Goal: Information Seeking & Learning: Understand process/instructions

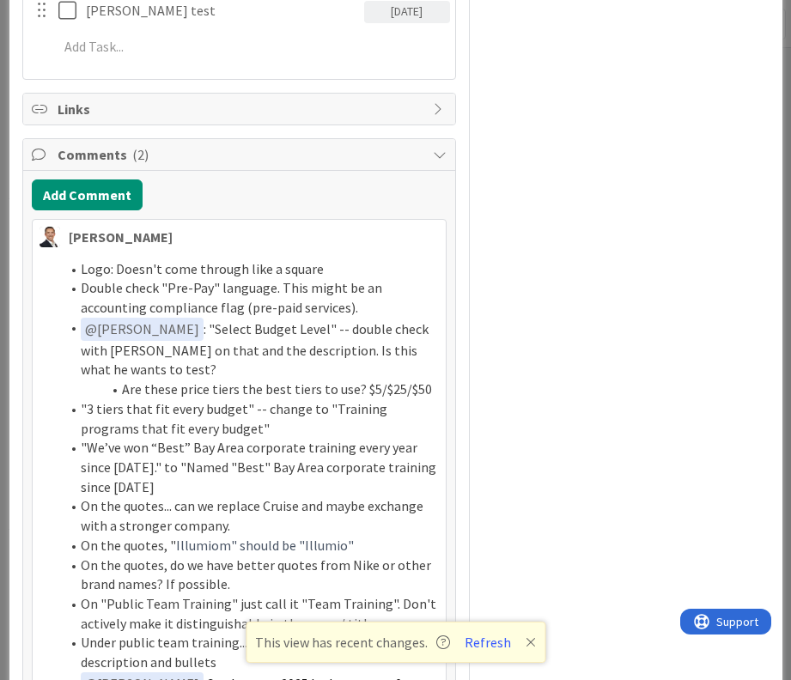
scroll to position [758, 0]
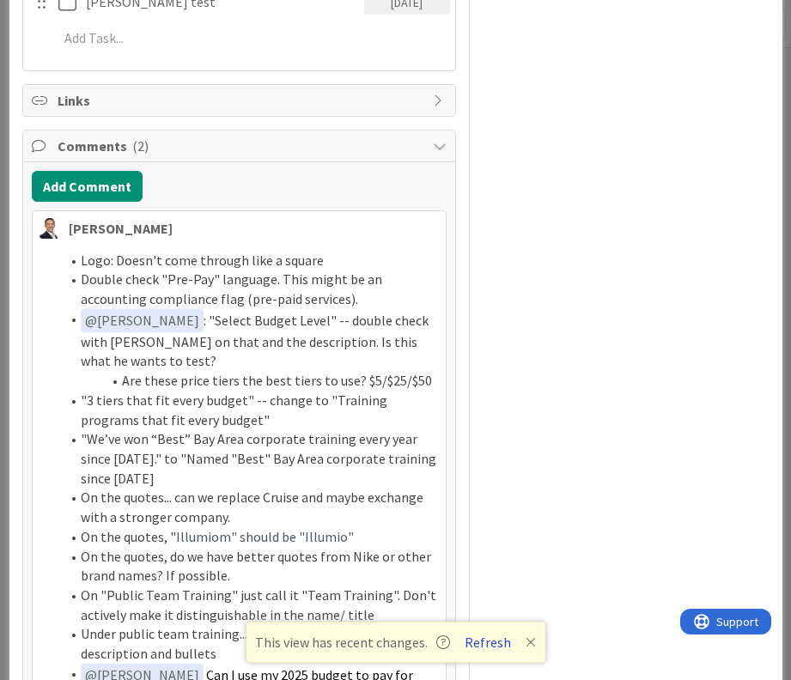
click at [484, 644] on button "Refresh" at bounding box center [488, 642] width 58 height 22
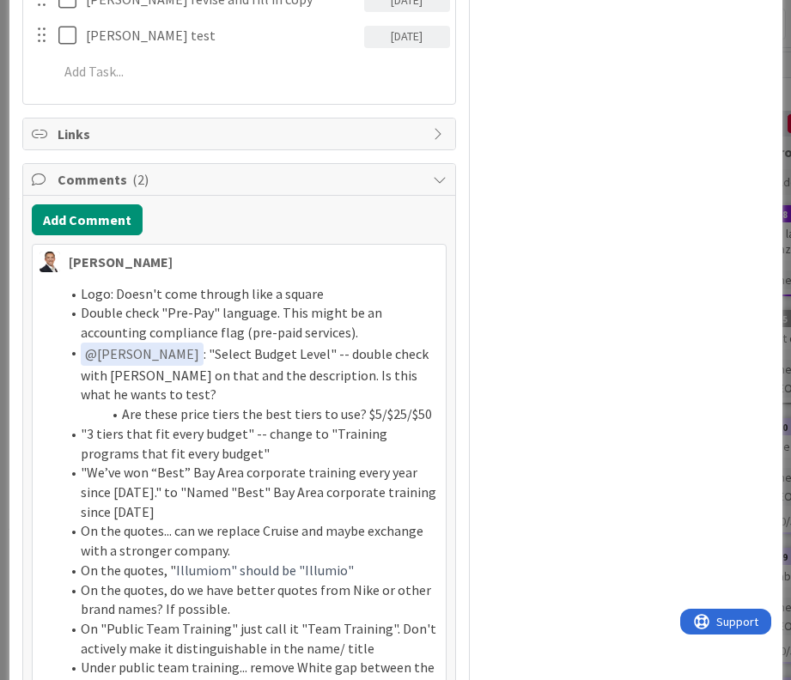
scroll to position [803, 0]
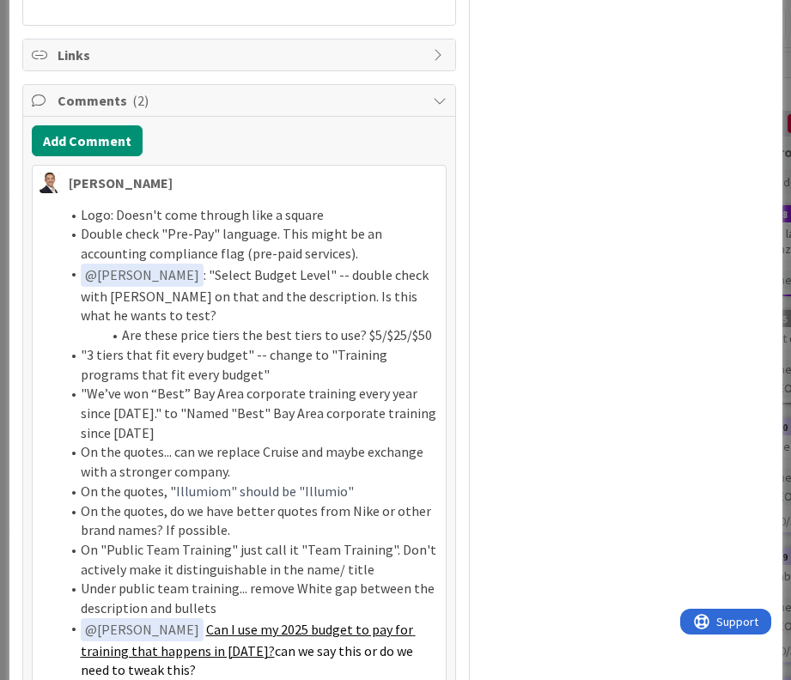
click at [168, 345] on li ""3 tiers that fit every budget" -- change to "Training programs that fit every …" at bounding box center [249, 364] width 379 height 39
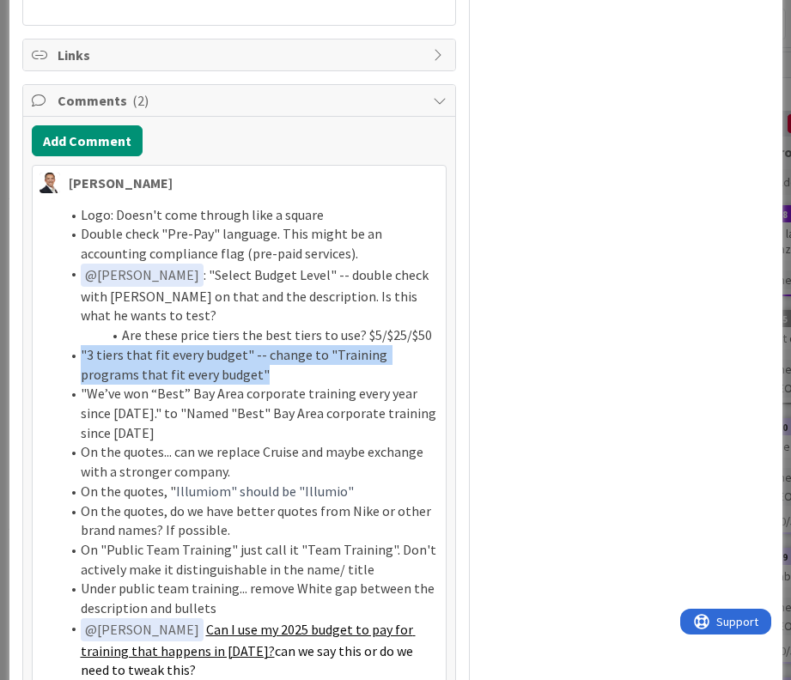
click at [168, 345] on li ""3 tiers that fit every budget" -- change to "Training programs that fit every …" at bounding box center [249, 364] width 379 height 39
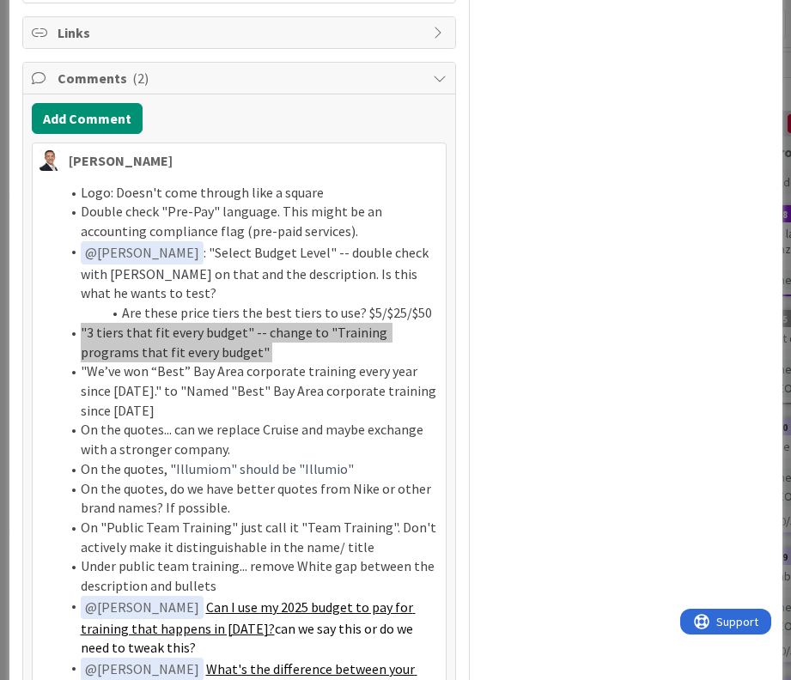
scroll to position [827, 0]
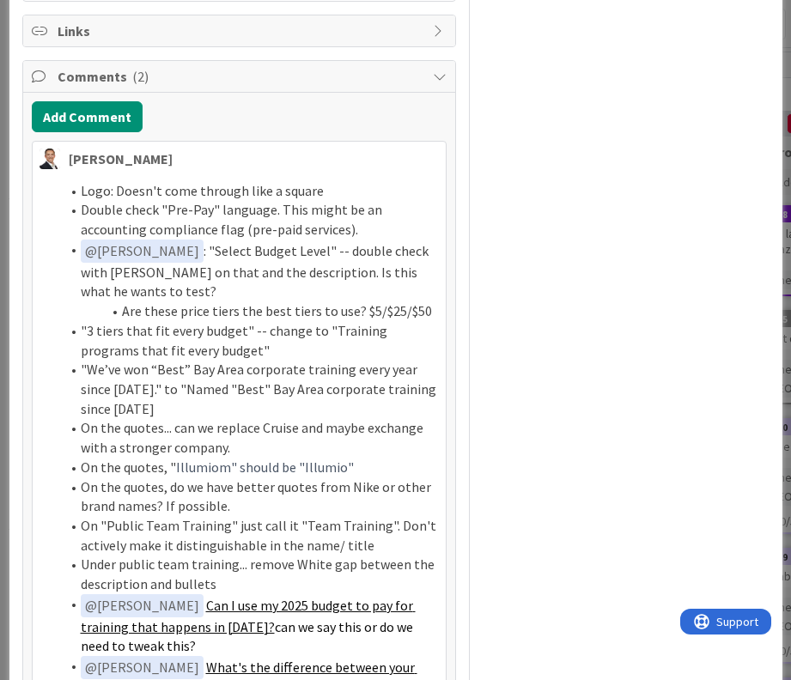
click at [217, 478] on li "On the quotes, do we have better quotes from Nike or other brand names? If poss…" at bounding box center [249, 497] width 379 height 39
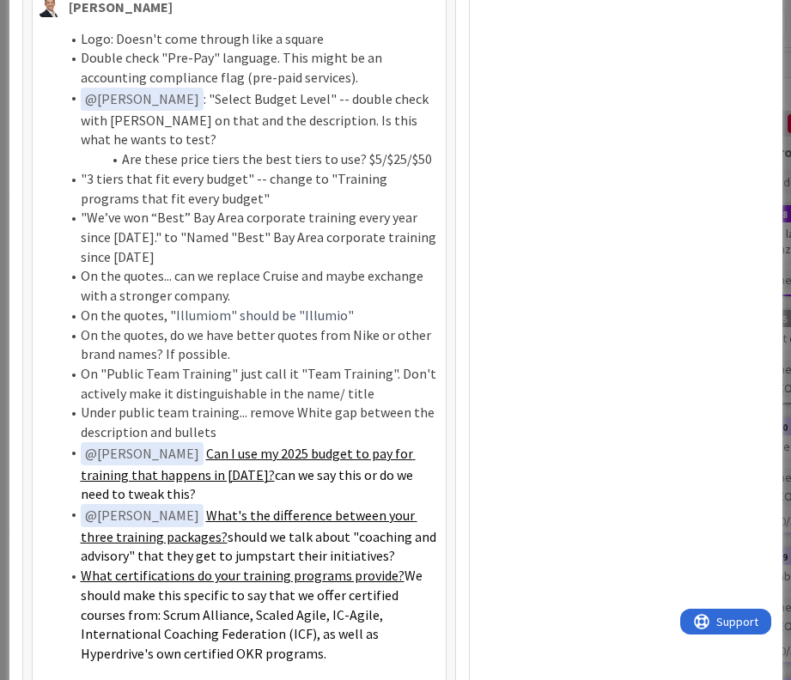
scroll to position [982, 0]
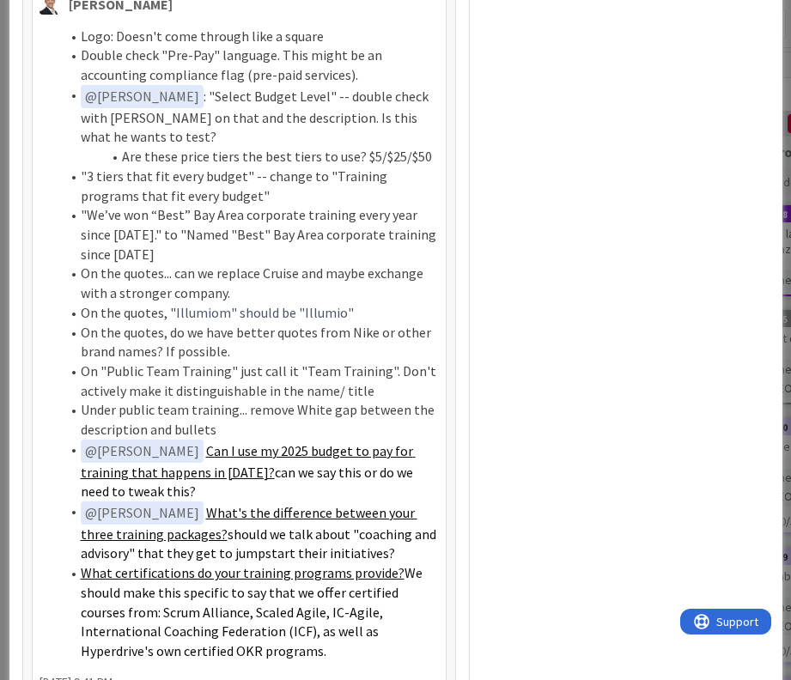
click at [220, 362] on li "On "Public Team Training" just call it "Team Training". Don't actively make it …" at bounding box center [249, 381] width 379 height 39
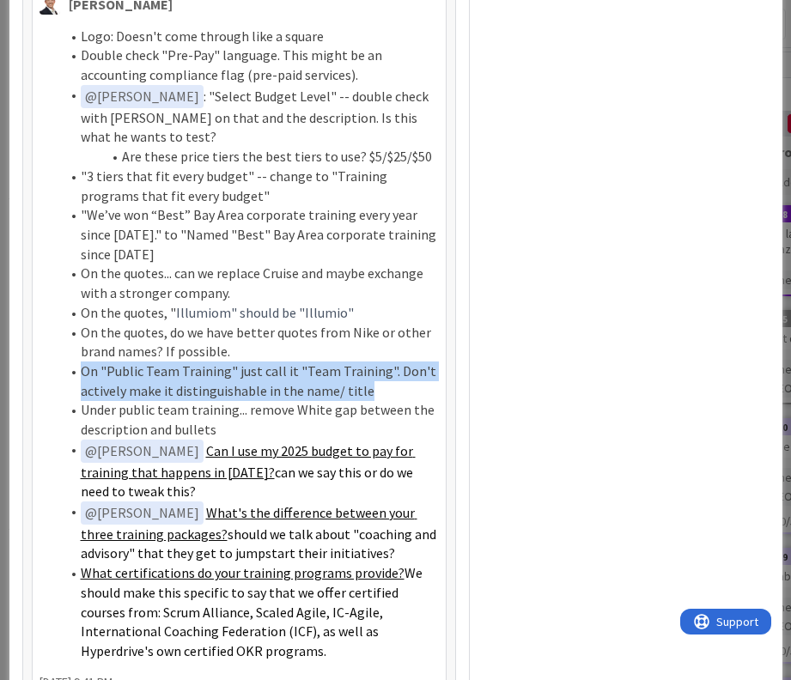
click at [220, 362] on li "On "Public Team Training" just call it "Team Training". Don't actively make it …" at bounding box center [249, 381] width 379 height 39
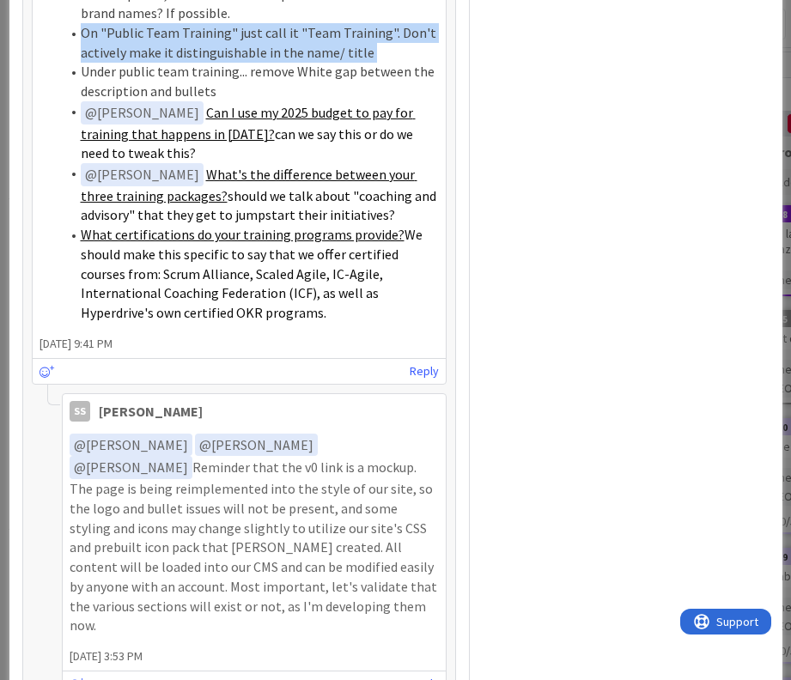
scroll to position [1320, 0]
